Goal: Task Accomplishment & Management: Manage account settings

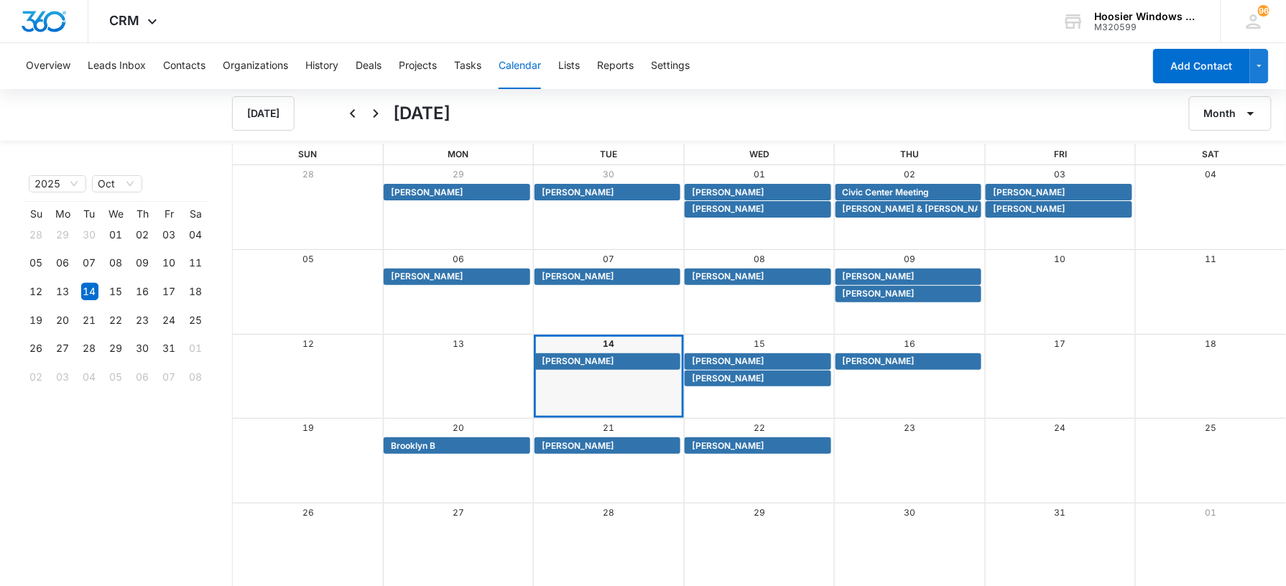
drag, startPoint x: 1274, startPoint y: 0, endPoint x: 185, endPoint y: 113, distance: 1094.0
click at [185, 113] on div "[DATE] [DATE] Month" at bounding box center [643, 113] width 1286 height 55
click at [875, 362] on span "[PERSON_NAME]" at bounding box center [879, 361] width 73 height 13
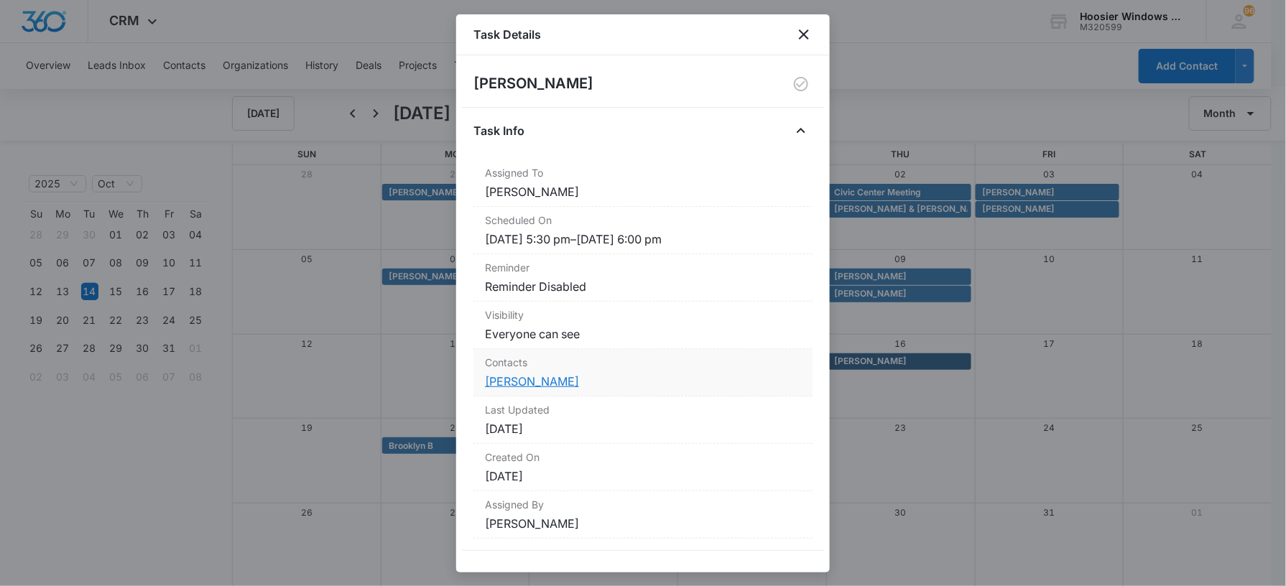
click at [543, 377] on link "[PERSON_NAME]" at bounding box center [532, 381] width 94 height 14
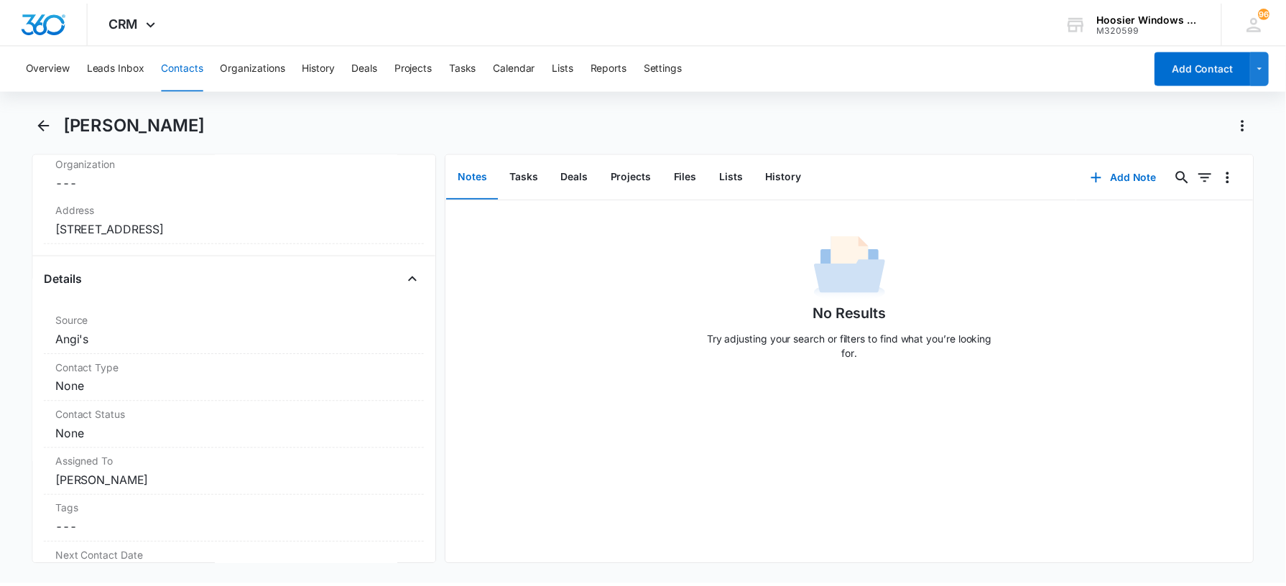
scroll to position [328, 0]
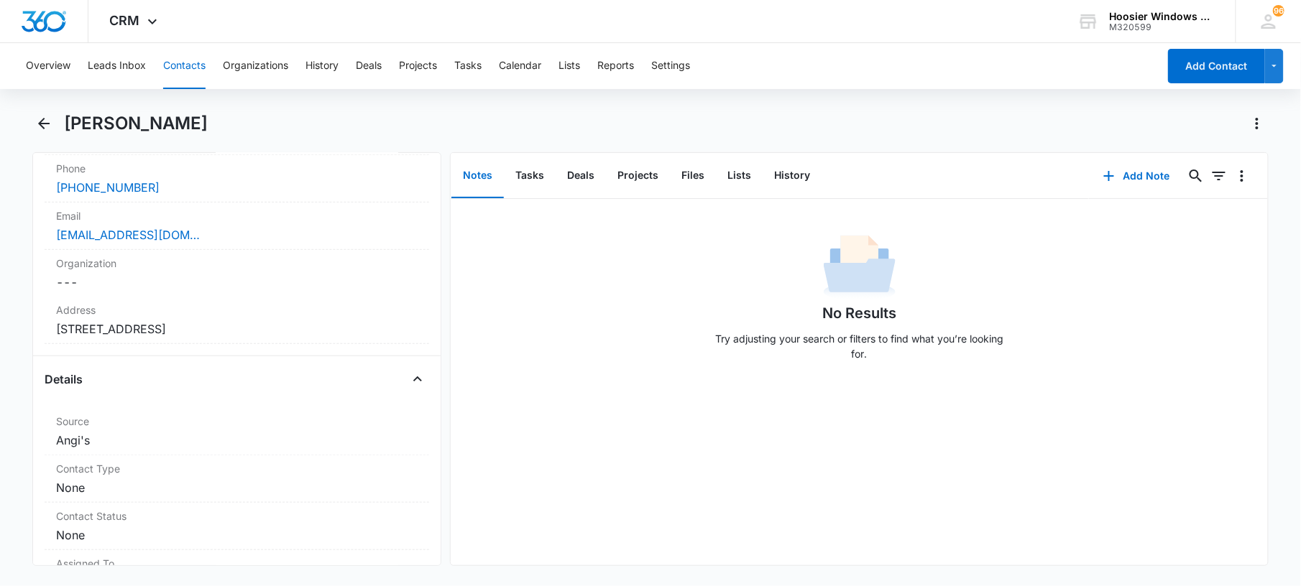
drag, startPoint x: 288, startPoint y: 331, endPoint x: 59, endPoint y: 332, distance: 229.3
click at [59, 332] on dd "Cancel Save Changes [STREET_ADDRESS]" at bounding box center [237, 329] width 362 height 17
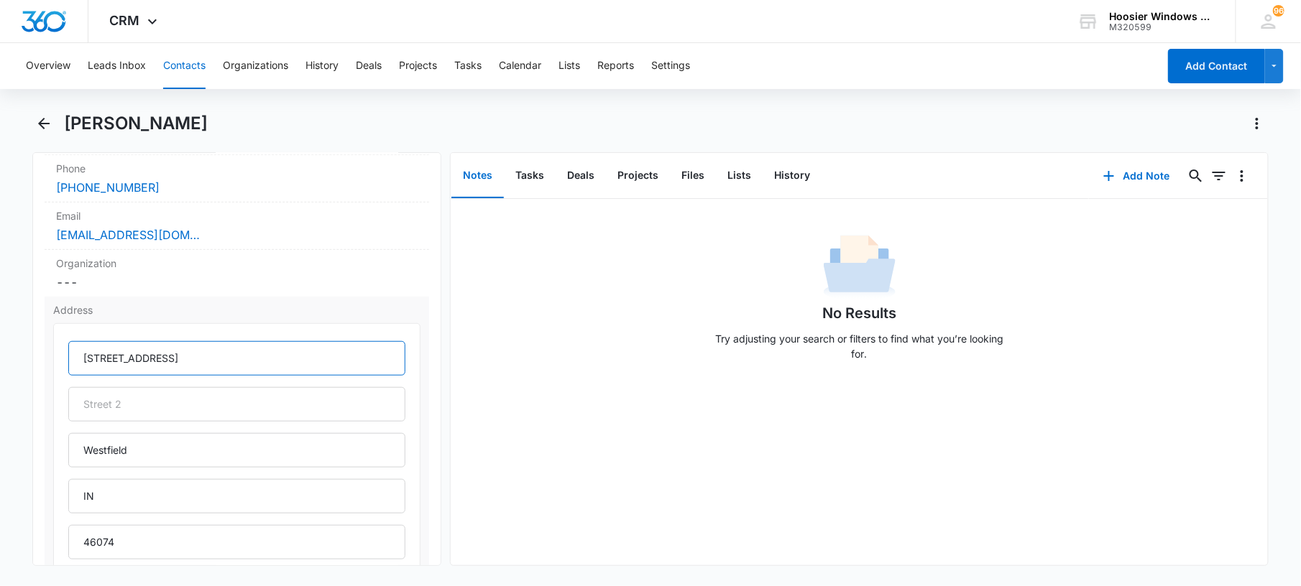
drag, startPoint x: 190, startPoint y: 362, endPoint x: 72, endPoint y: 365, distance: 118.6
click at [72, 365] on input "[STREET_ADDRESS]" at bounding box center [236, 358] width 337 height 34
click at [530, 62] on button "Calendar" at bounding box center [520, 66] width 42 height 46
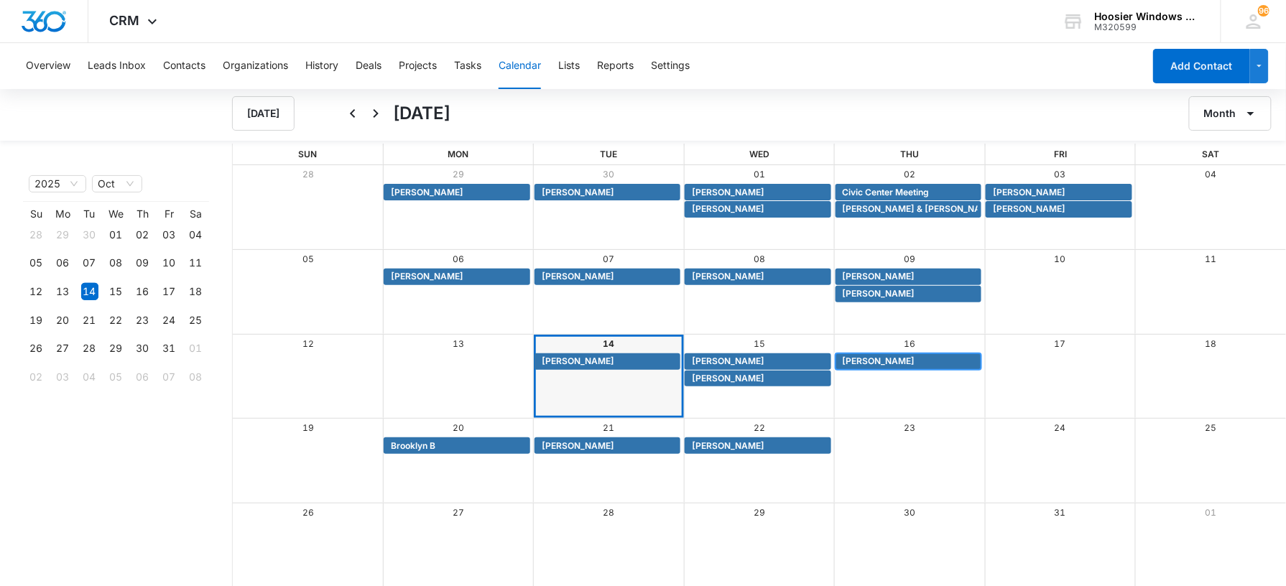
click at [883, 368] on span "[PERSON_NAME]" at bounding box center [879, 361] width 73 height 13
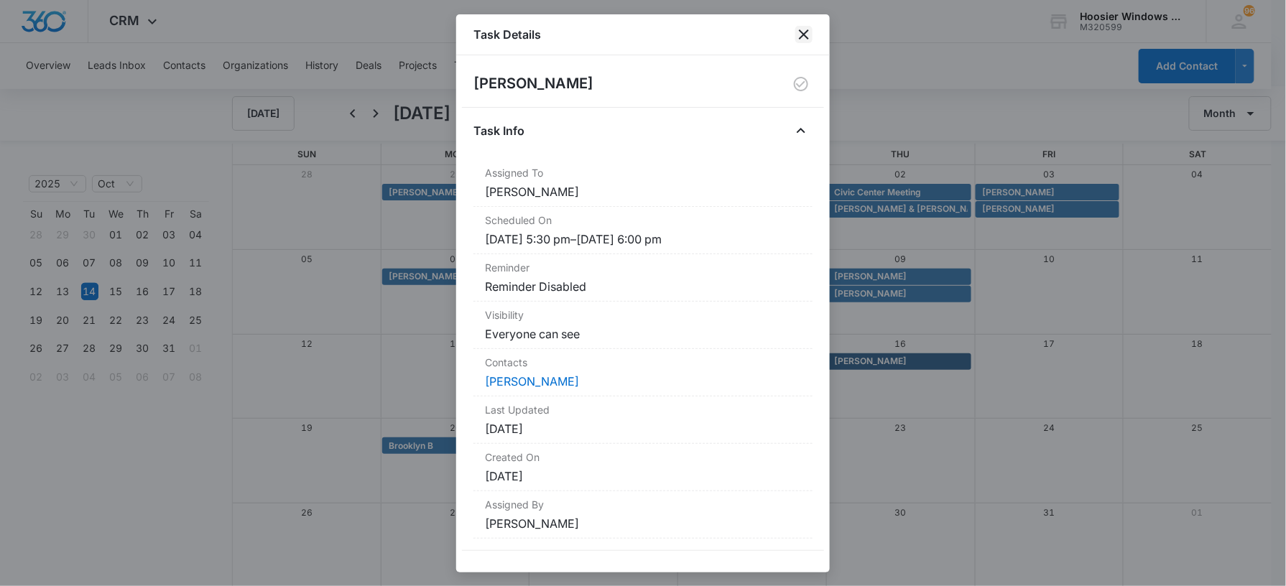
click at [812, 41] on icon "close" at bounding box center [804, 34] width 17 height 17
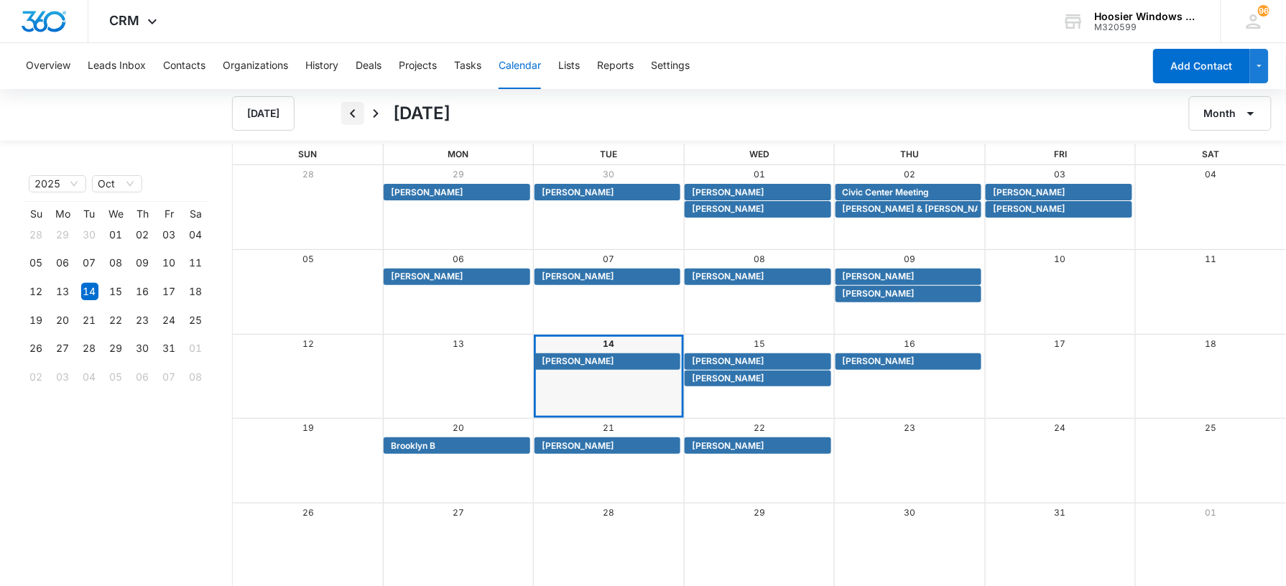
click at [354, 111] on icon "Back" at bounding box center [352, 113] width 17 height 17
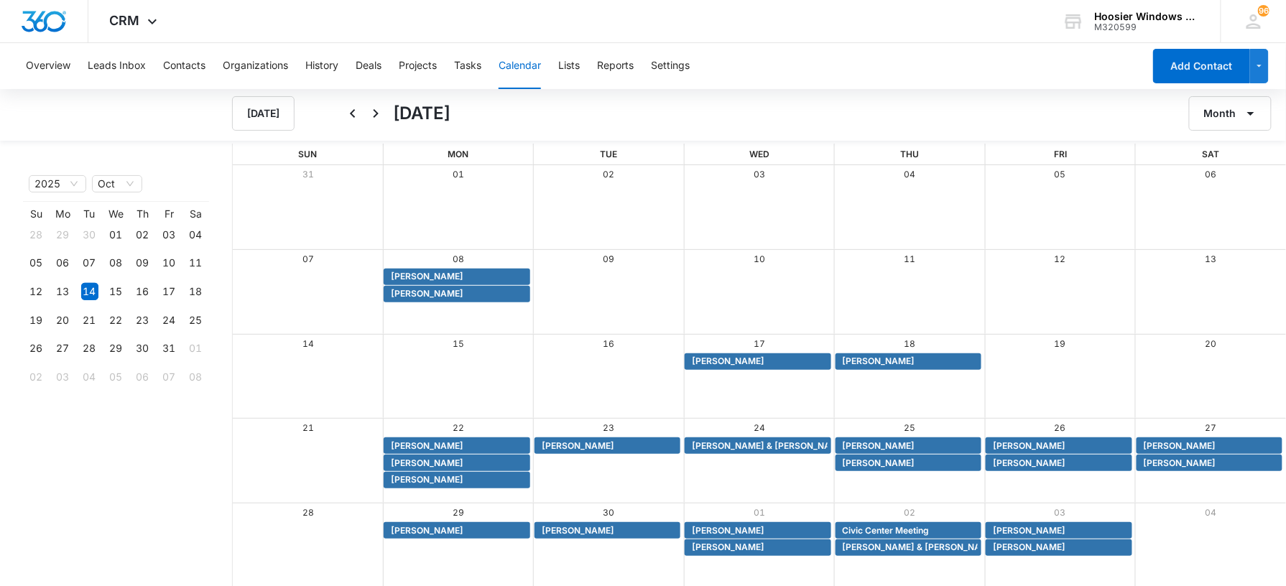
scroll to position [1, 0]
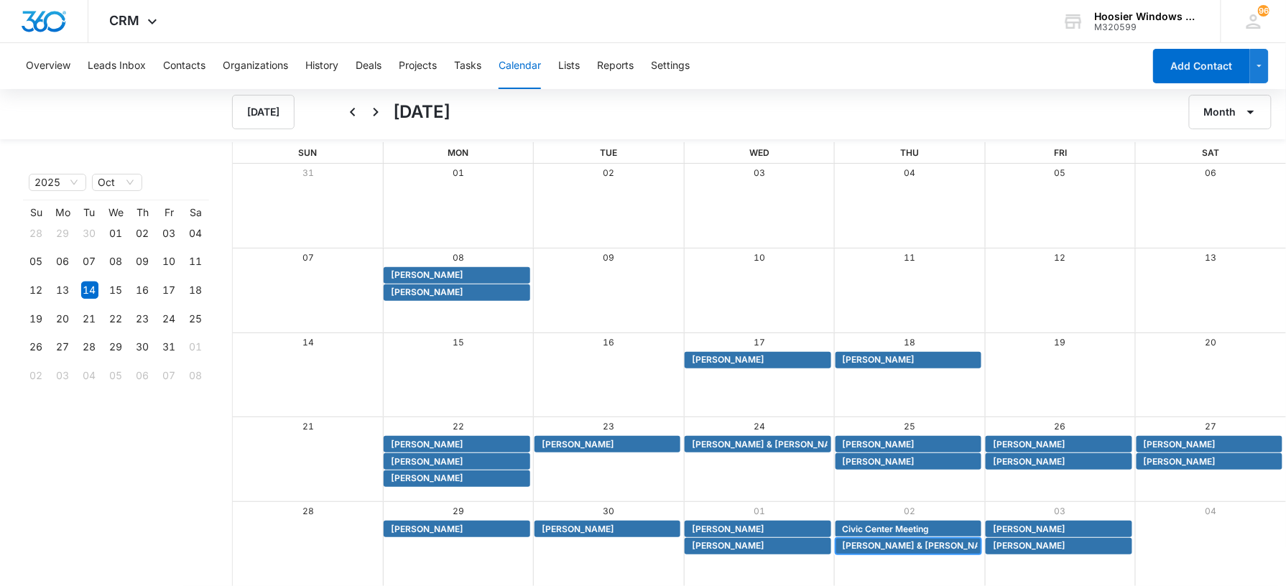
click at [860, 548] on span "[PERSON_NAME] & [PERSON_NAME]" at bounding box center [920, 546] width 155 height 13
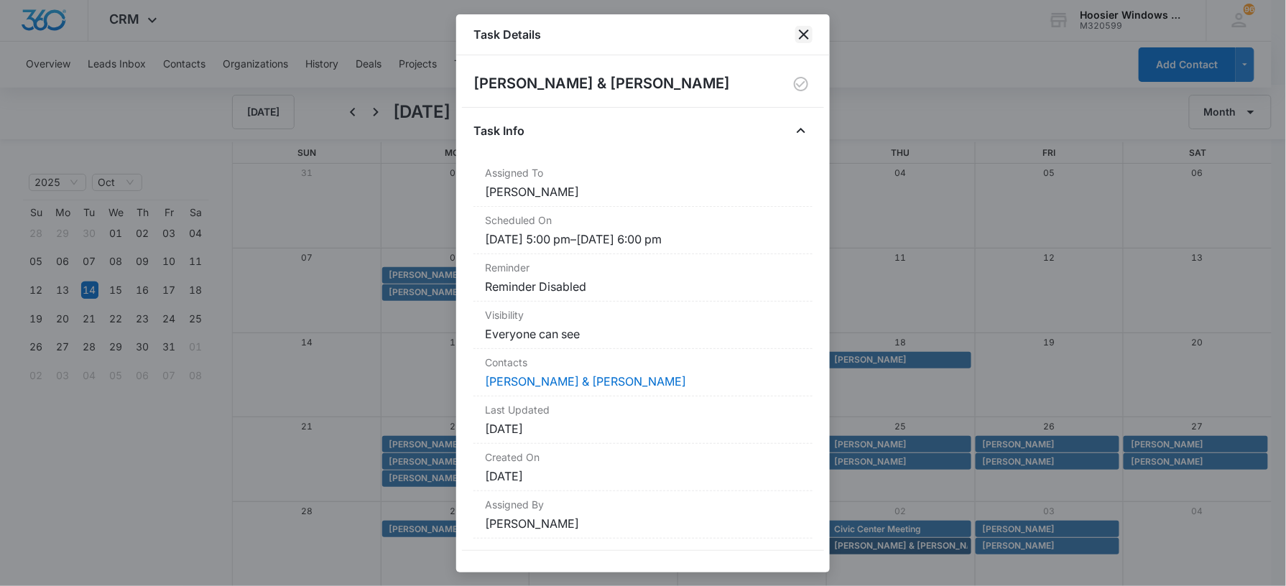
click at [799, 37] on icon "close" at bounding box center [804, 34] width 17 height 17
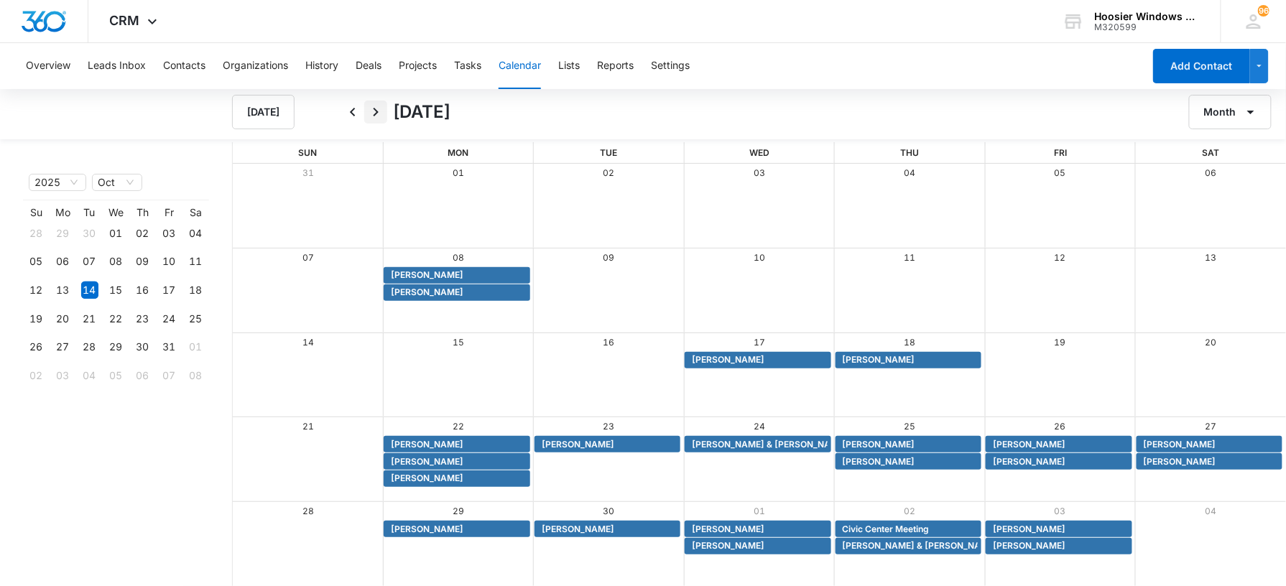
click at [374, 108] on icon "Next" at bounding box center [376, 112] width 5 height 9
